Goal: Information Seeking & Learning: Learn about a topic

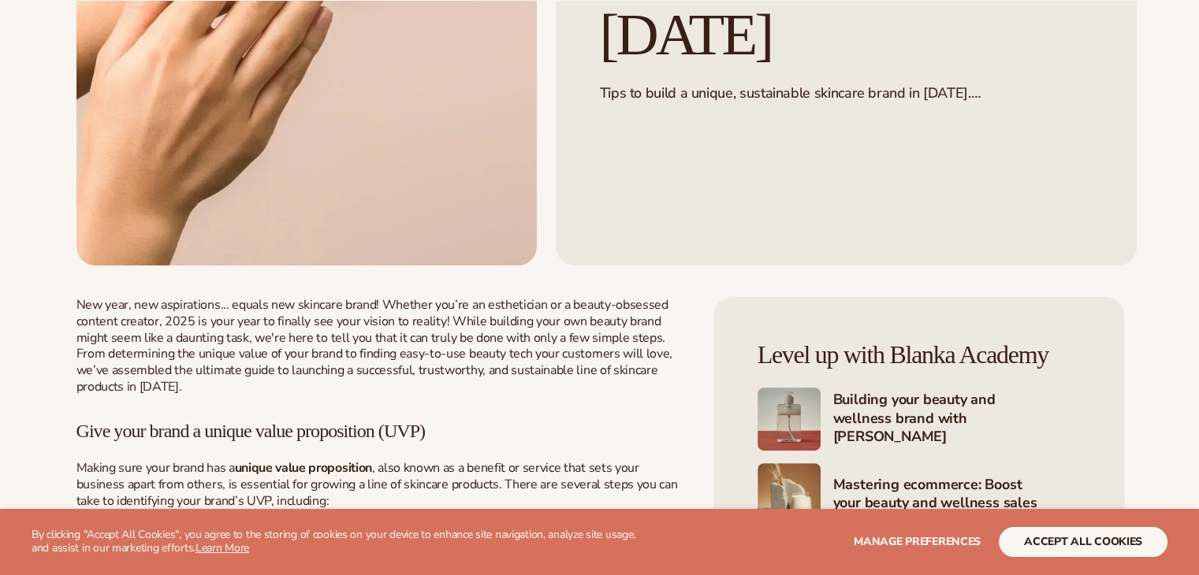
scroll to position [340, 0]
click at [579, 467] on span ", also known as a benefit or service that sets your business apart from others,…" at bounding box center [376, 483] width 601 height 50
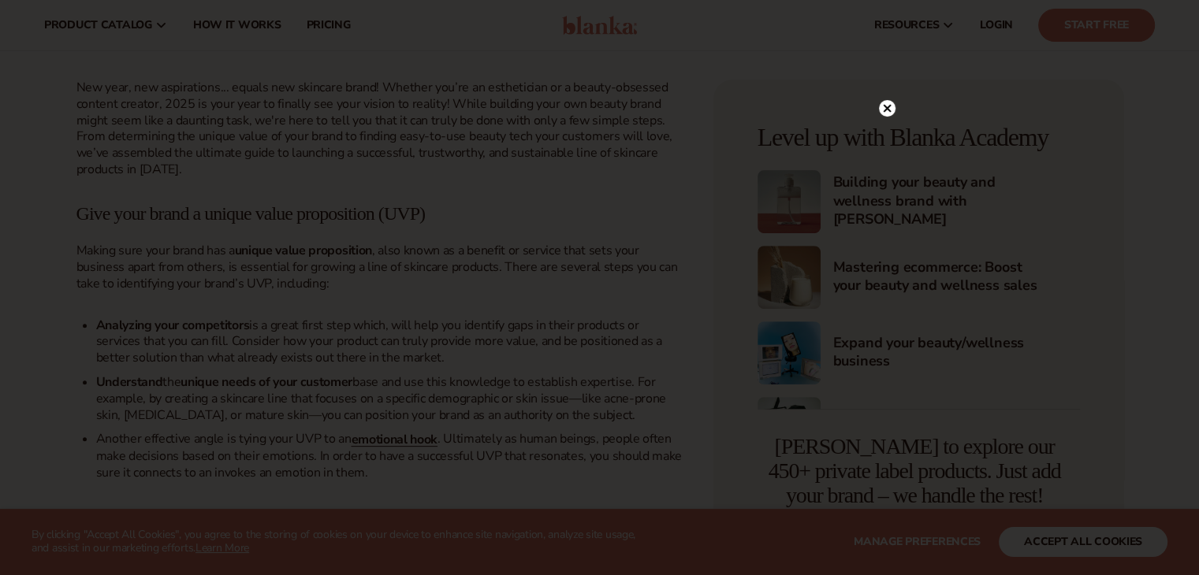
scroll to position [557, 0]
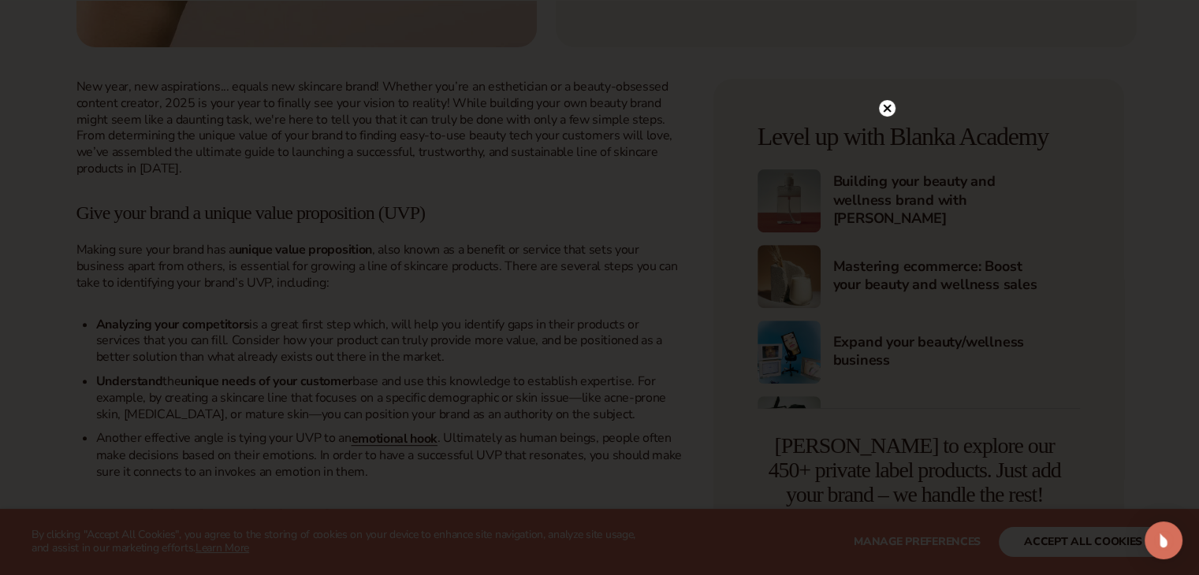
click at [886, 119] on div at bounding box center [887, 108] width 17 height 28
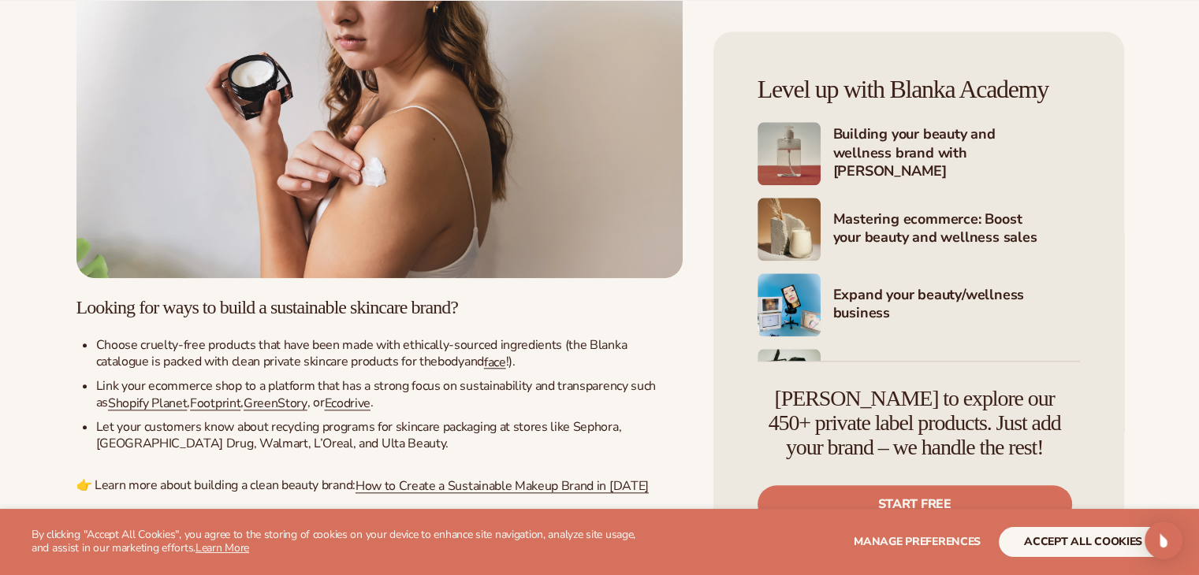
scroll to position [1567, 0]
click at [886, 119] on div "Level up with Blanka Academy Building your beauty and wellness brand with [PERS…" at bounding box center [918, 300] width 411 height 536
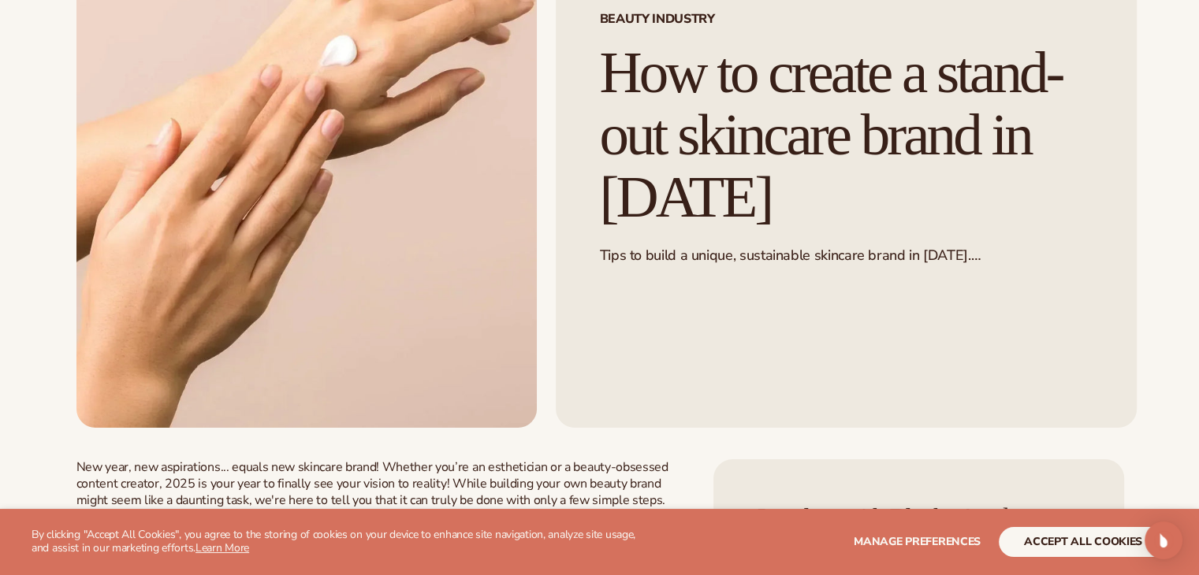
scroll to position [0, 0]
